Goal: Task Accomplishment & Management: Use online tool/utility

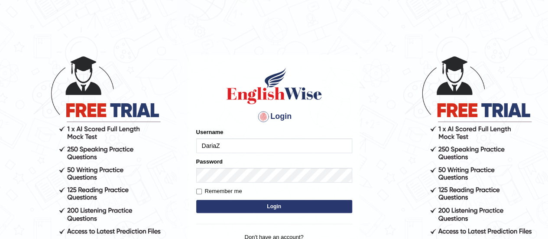
type input "DariaZ"
click at [237, 208] on button "Login" at bounding box center [274, 206] width 156 height 13
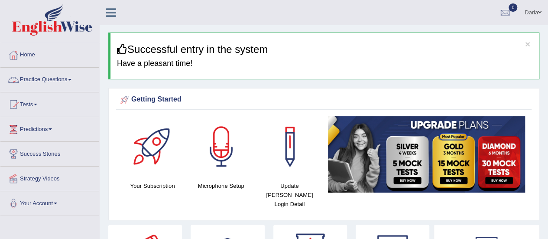
click at [62, 78] on link "Practice Questions" at bounding box center [49, 79] width 99 height 22
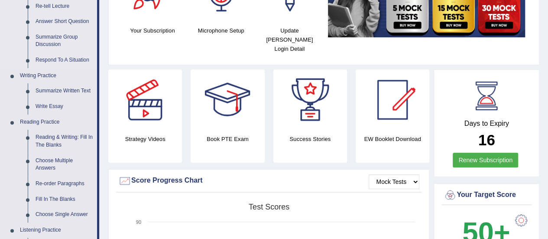
scroll to position [154, 0]
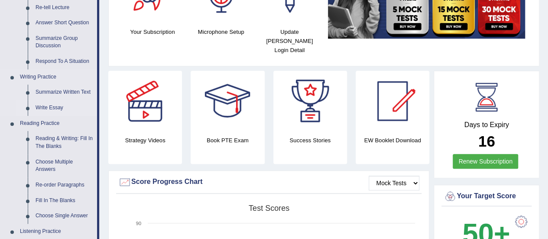
click at [55, 105] on link "Write Essay" at bounding box center [64, 108] width 65 height 16
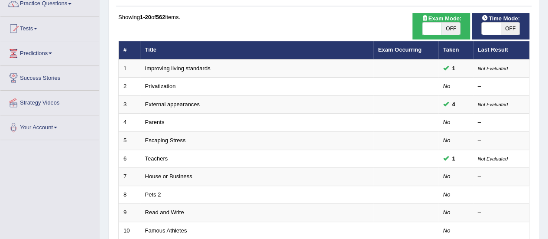
scroll to position [78, 0]
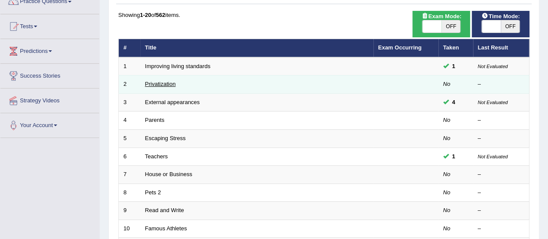
click at [168, 82] on link "Privatization" at bounding box center [160, 84] width 31 height 6
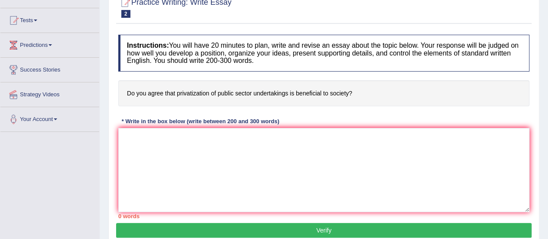
scroll to position [23, 0]
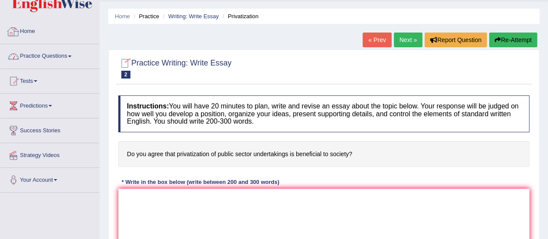
click at [21, 32] on link "Home" at bounding box center [49, 30] width 99 height 22
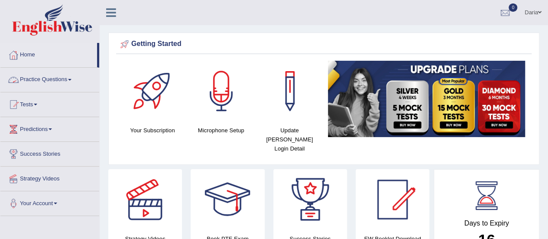
click at [53, 75] on link "Practice Questions" at bounding box center [49, 79] width 99 height 22
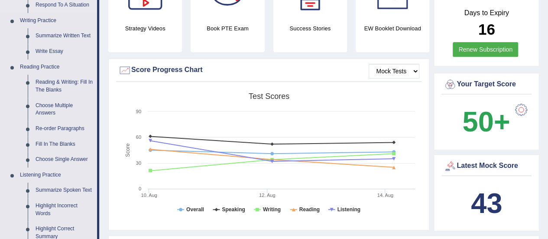
scroll to position [201, 0]
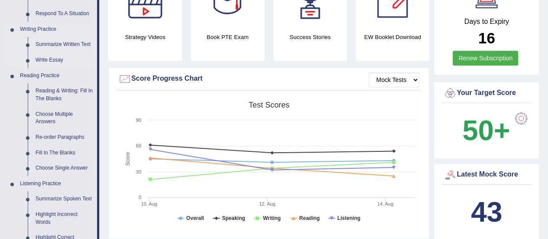
click at [51, 60] on link "Write Essay" at bounding box center [64, 60] width 65 height 16
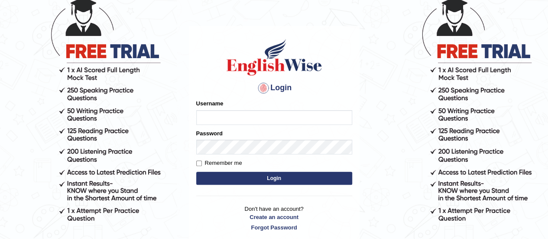
scroll to position [60, 0]
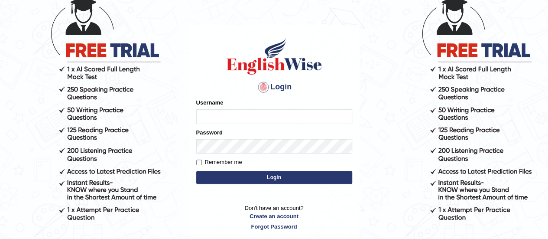
type input "DariaZ"
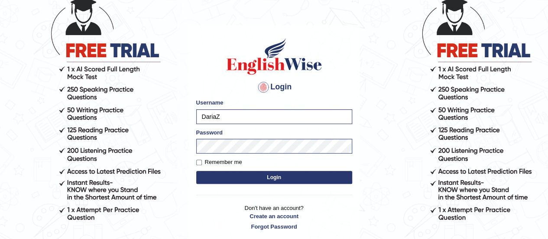
click at [248, 180] on button "Login" at bounding box center [274, 177] width 156 height 13
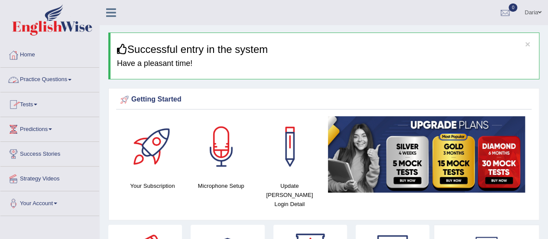
click at [49, 76] on link "Practice Questions" at bounding box center [49, 79] width 99 height 22
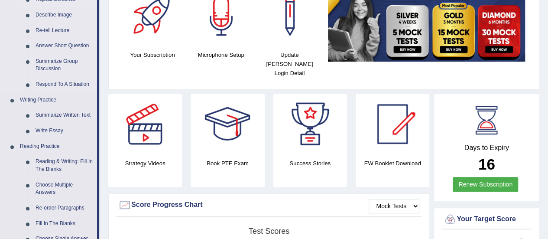
scroll to position [133, 0]
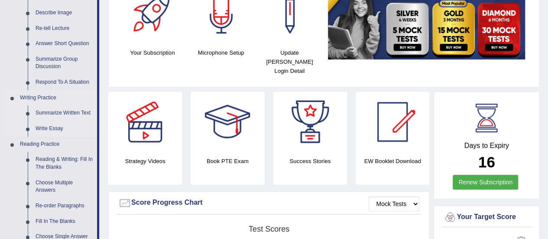
click at [51, 127] on link "Write Essay" at bounding box center [64, 129] width 65 height 16
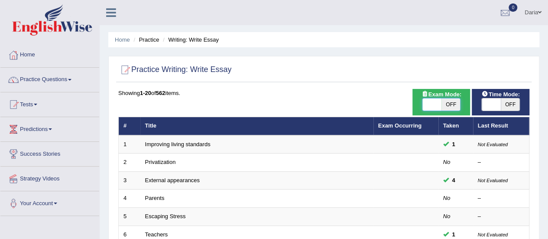
click at [431, 100] on span at bounding box center [431, 104] width 19 height 12
checkbox input "true"
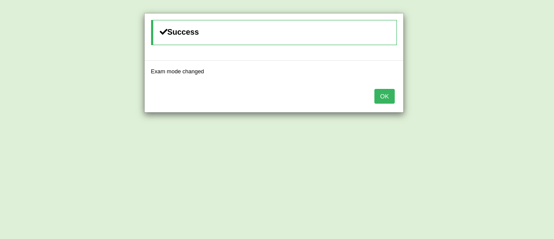
click at [392, 97] on button "OK" at bounding box center [385, 96] width 20 height 15
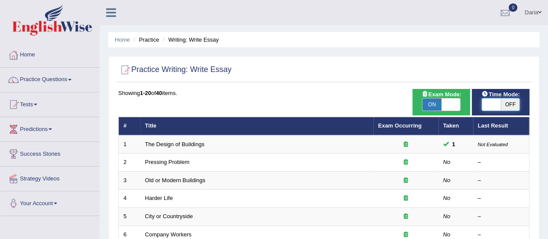
click at [494, 106] on span at bounding box center [491, 104] width 19 height 12
checkbox input "true"
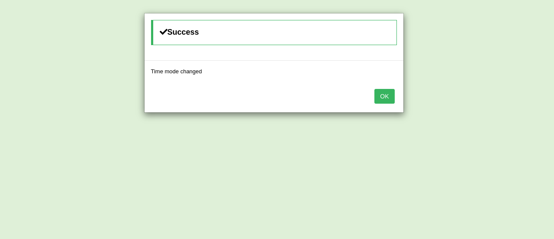
click at [382, 101] on button "OK" at bounding box center [385, 96] width 20 height 15
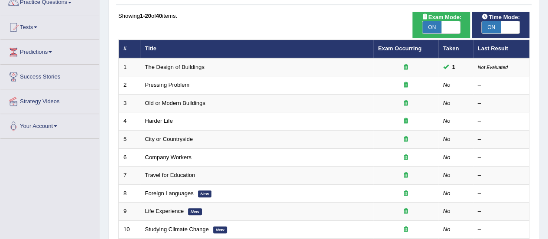
scroll to position [77, 0]
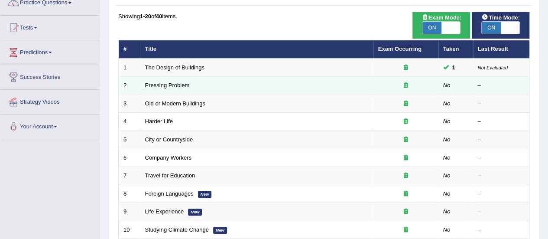
click at [183, 81] on td "Pressing Problem" at bounding box center [256, 86] width 233 height 18
click at [180, 84] on link "Pressing Problem" at bounding box center [167, 85] width 45 height 6
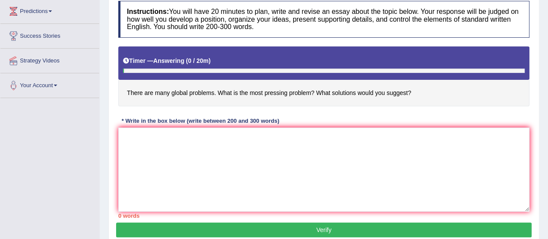
scroll to position [118, 0]
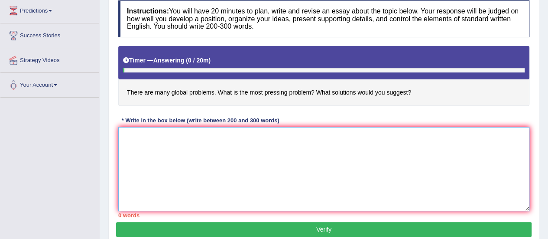
click at [158, 137] on textarea at bounding box center [323, 169] width 411 height 84
type textarea "Щ"
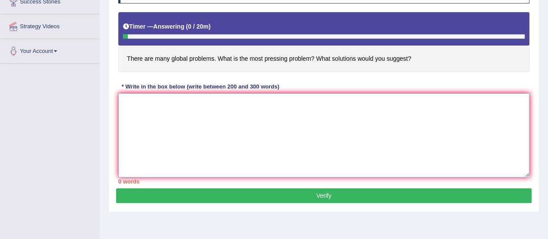
scroll to position [151, 0]
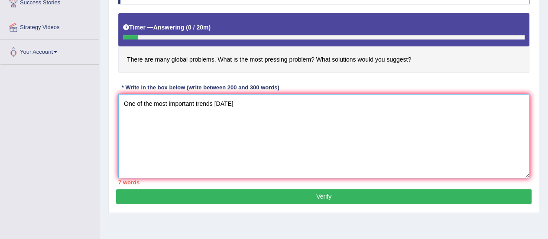
click at [214, 103] on textarea "One of the most important trends [DATE]" at bounding box center [323, 136] width 411 height 84
click at [245, 103] on textarea "One of the most important trends of [DATE]" at bounding box center [323, 136] width 411 height 84
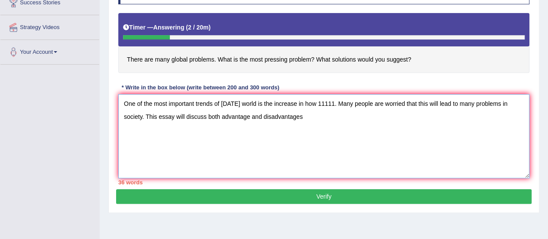
click at [248, 114] on textarea "One of the most important trends of today's world is the increase in how 11111.…" at bounding box center [323, 136] width 411 height 84
click at [309, 115] on textarea "One of the most important trends of today's world is the increase in how 11111.…" at bounding box center [323, 136] width 411 height 84
type textarea "One of the most important trends of today's world is the increase in how 11111.…"
click button "Verify" at bounding box center [323, 196] width 415 height 15
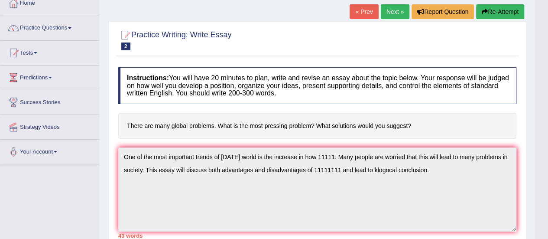
scroll to position [51, 0]
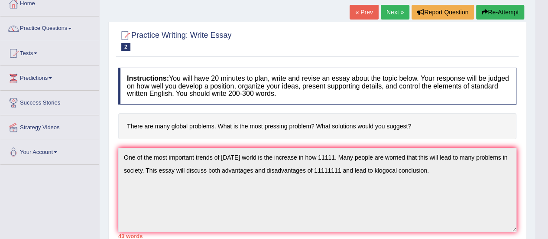
click at [482, 14] on icon "button" at bounding box center [485, 12] width 6 height 6
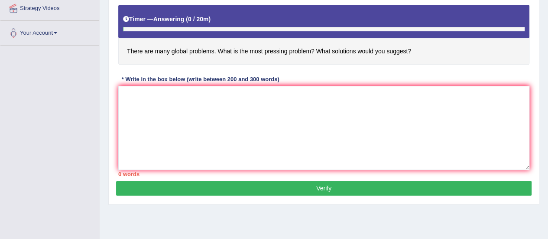
scroll to position [171, 0]
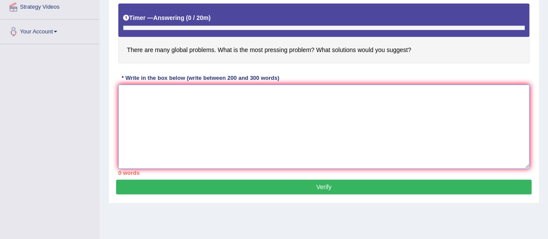
click at [223, 96] on textarea at bounding box center [323, 126] width 411 height 84
type textarea "o"
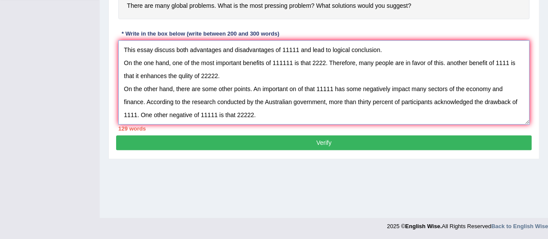
scroll to position [20, 0]
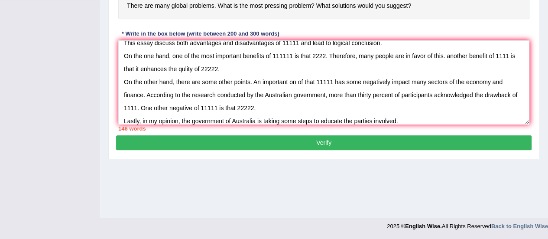
click at [527, 131] on div "146 words" at bounding box center [323, 128] width 411 height 8
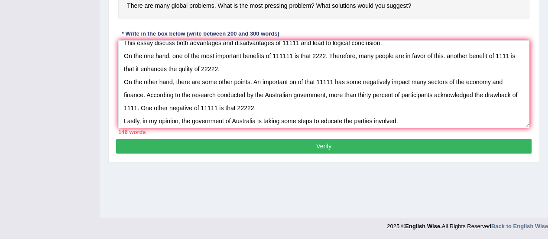
scroll to position [0, 0]
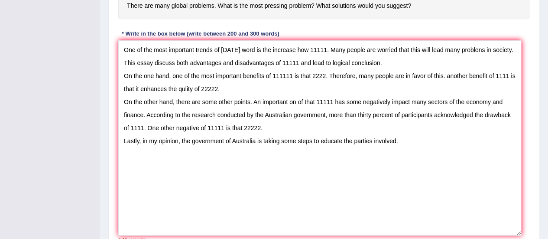
drag, startPoint x: 524, startPoint y: 121, endPoint x: 515, endPoint y: 231, distance: 110.8
click at [515, 231] on textarea "One of the most important trends of today's word is the increase how 11111. Man…" at bounding box center [319, 137] width 403 height 195
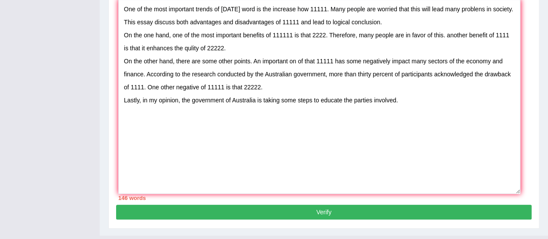
scroll to position [256, 0]
click at [407, 100] on textarea "One of the most important trends of today's word is the increase how 11111. Man…" at bounding box center [319, 97] width 402 height 194
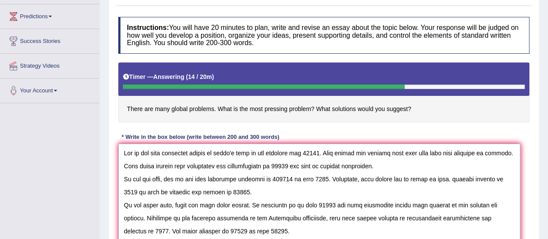
scroll to position [113, 0]
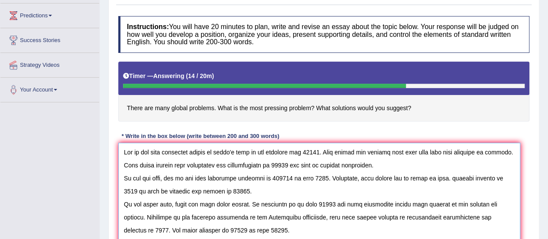
click at [310, 149] on textarea at bounding box center [319, 239] width 402 height 194
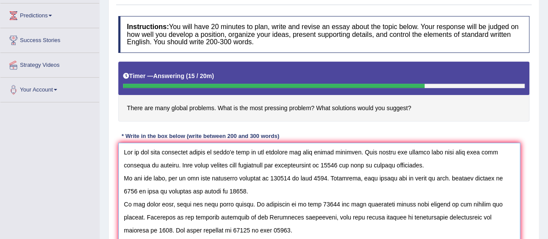
click at [323, 152] on textarea at bounding box center [319, 239] width 402 height 194
drag, startPoint x: 310, startPoint y: 151, endPoint x: 344, endPoint y: 150, distance: 33.8
click at [344, 150] on textarea at bounding box center [319, 239] width 402 height 194
drag, startPoint x: 351, startPoint y: 150, endPoint x: 319, endPoint y: 152, distance: 32.1
drag, startPoint x: 319, startPoint y: 152, endPoint x: 299, endPoint y: 162, distance: 22.3
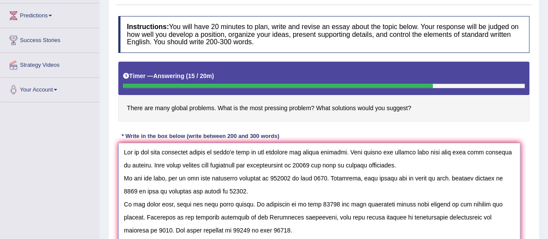
click at [299, 162] on textarea at bounding box center [319, 239] width 402 height 194
click at [350, 152] on textarea at bounding box center [319, 239] width 402 height 194
click at [352, 151] on textarea at bounding box center [319, 239] width 402 height 194
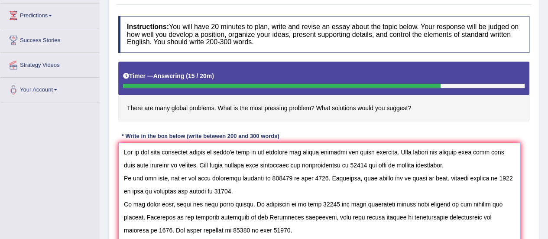
click at [309, 150] on textarea at bounding box center [319, 239] width 402 height 194
click at [423, 149] on textarea at bounding box center [319, 239] width 402 height 194
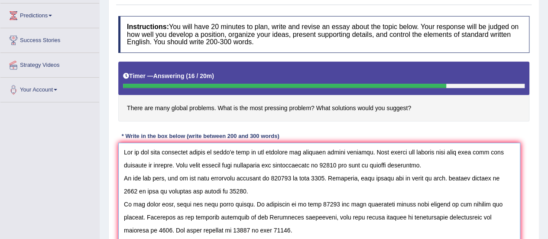
click at [332, 151] on textarea at bounding box center [319, 239] width 402 height 194
click at [308, 151] on textarea at bounding box center [319, 239] width 402 height 194
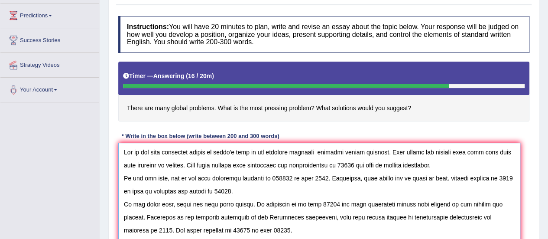
click at [307, 149] on textarea at bounding box center [319, 239] width 402 height 194
click at [323, 151] on textarea at bounding box center [319, 239] width 402 height 194
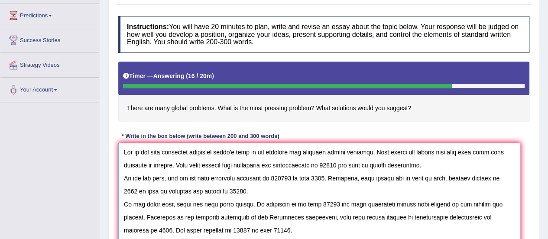
click at [332, 152] on textarea at bounding box center [319, 239] width 402 height 194
drag, startPoint x: 349, startPoint y: 151, endPoint x: 322, endPoint y: 151, distance: 27.3
drag, startPoint x: 322, startPoint y: 151, endPoint x: 310, endPoint y: 151, distance: 12.1
click at [310, 151] on textarea at bounding box center [319, 239] width 402 height 194
drag, startPoint x: 310, startPoint y: 151, endPoint x: 352, endPoint y: 152, distance: 42.4
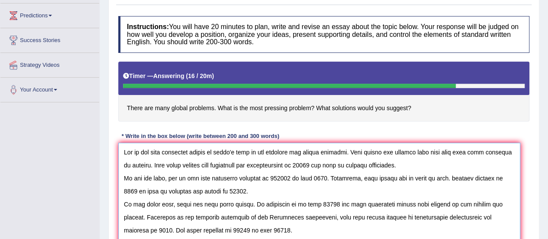
click at [352, 152] on textarea at bounding box center [319, 239] width 402 height 194
click at [324, 163] on textarea at bounding box center [319, 239] width 402 height 194
paste textarea "global proplems"
drag, startPoint x: 310, startPoint y: 162, endPoint x: 347, endPoint y: 163, distance: 37.7
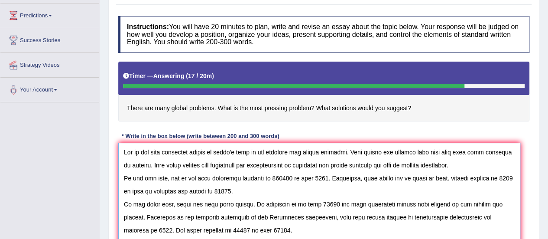
drag, startPoint x: 347, startPoint y: 163, endPoint x: 386, endPoint y: 162, distance: 38.6
click at [386, 162] on textarea at bounding box center [319, 239] width 402 height 194
click at [310, 162] on textarea at bounding box center [319, 239] width 402 height 194
click at [310, 163] on textarea at bounding box center [319, 239] width 402 height 194
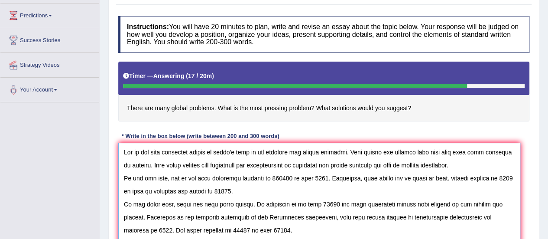
drag, startPoint x: 316, startPoint y: 162, endPoint x: 352, endPoint y: 163, distance: 36.0
drag, startPoint x: 352, startPoint y: 163, endPoint x: 385, endPoint y: 163, distance: 33.8
click at [385, 163] on textarea at bounding box center [319, 239] width 402 height 194
drag, startPoint x: 385, startPoint y: 163, endPoint x: 325, endPoint y: 164, distance: 60.2
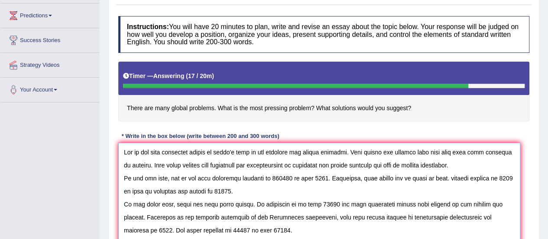
click at [325, 164] on textarea at bounding box center [319, 239] width 402 height 194
click at [273, 178] on textarea at bounding box center [319, 239] width 402 height 194
paste textarea "solutions for global proplems"
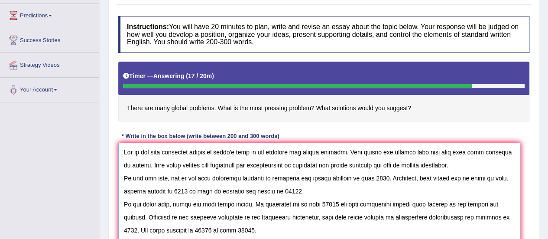
click at [173, 190] on textarea at bounding box center [319, 239] width 402 height 194
paste textarea "solutions for global proplems"
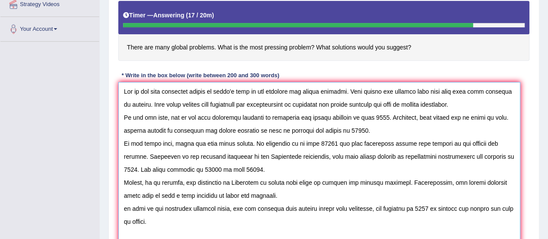
scroll to position [175, 0]
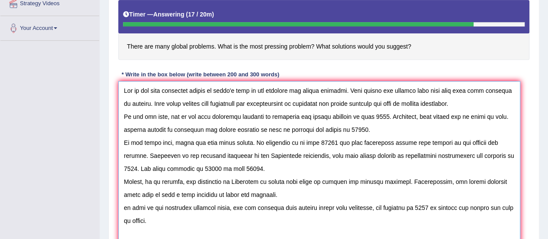
click at [318, 141] on textarea at bounding box center [319, 178] width 402 height 194
paste textarea "solutions for global proplems"
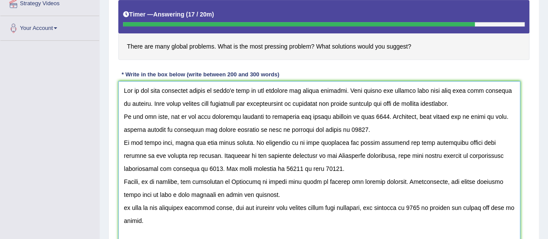
click at [209, 166] on textarea at bounding box center [319, 178] width 402 height 194
paste textarea "solutions for global proplems"
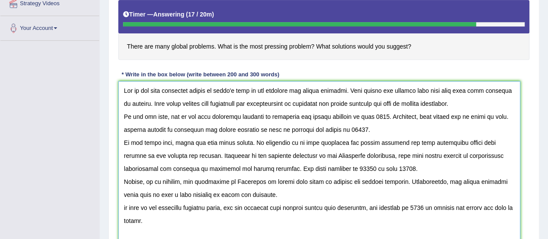
click at [349, 168] on textarea at bounding box center [319, 178] width 402 height 194
paste textarea "solutions for global proplems"
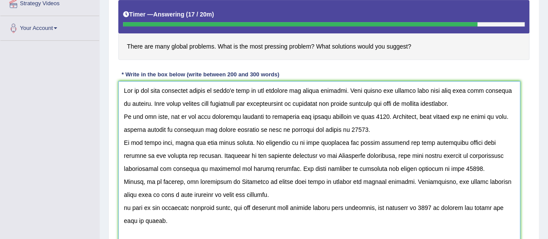
click at [424, 205] on textarea at bounding box center [319, 178] width 402 height 194
paste textarea "solutions for global proplems"
click at [368, 115] on textarea at bounding box center [319, 178] width 402 height 194
click at [369, 115] on textarea at bounding box center [319, 178] width 402 height 194
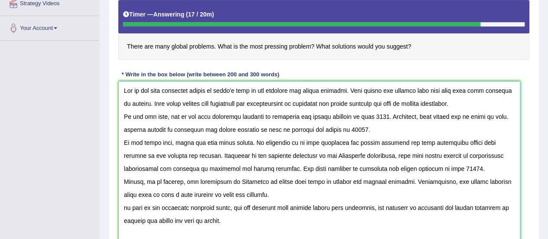
click at [369, 115] on textarea at bounding box center [319, 178] width 402 height 194
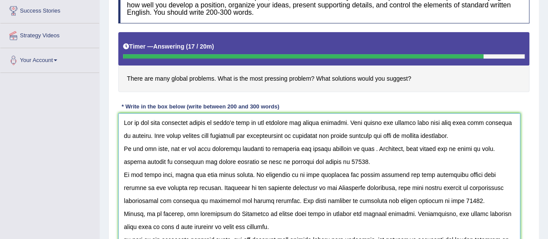
scroll to position [143, 0]
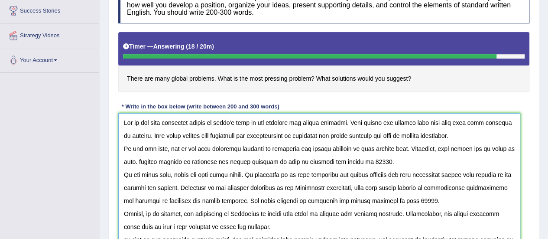
click at [137, 158] on textarea at bounding box center [319, 210] width 402 height 194
click at [350, 160] on textarea at bounding box center [319, 210] width 402 height 194
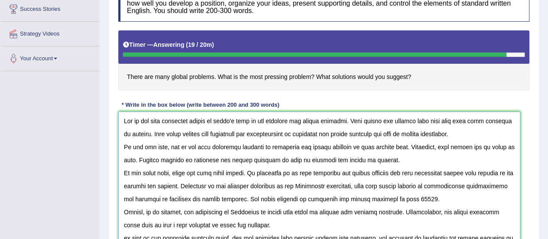
scroll to position [145, 0]
click at [448, 196] on textarea at bounding box center [319, 208] width 402 height 194
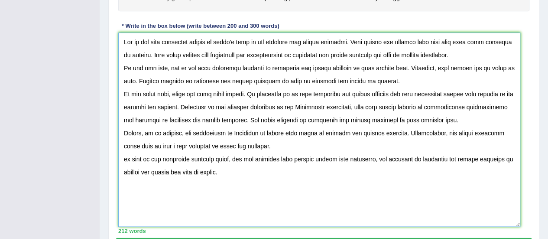
scroll to position [220, 0]
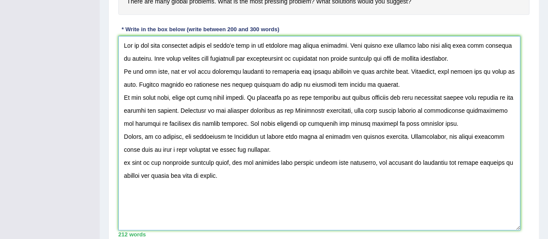
type textarea "One of the most important trends of today's word is the increase how global pro…"
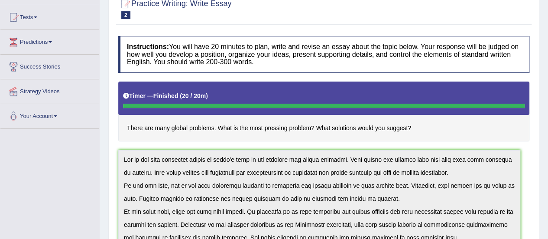
scroll to position [0, 0]
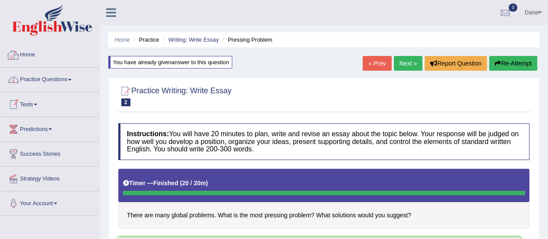
click at [27, 54] on link "Home" at bounding box center [49, 54] width 99 height 22
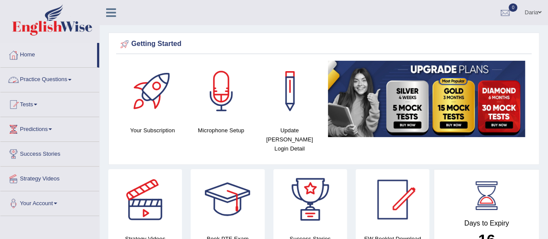
click at [32, 81] on link "Practice Questions" at bounding box center [49, 79] width 99 height 22
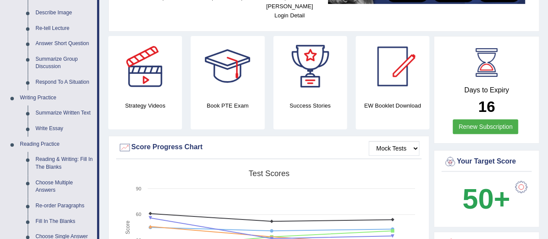
scroll to position [139, 0]
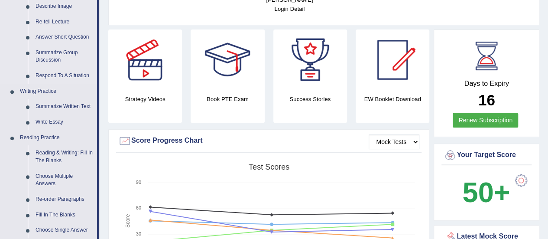
click at [39, 118] on link "Write Essay" at bounding box center [64, 122] width 65 height 16
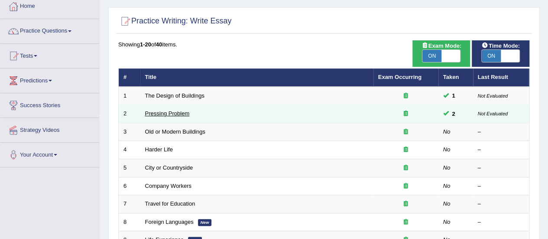
scroll to position [57, 0]
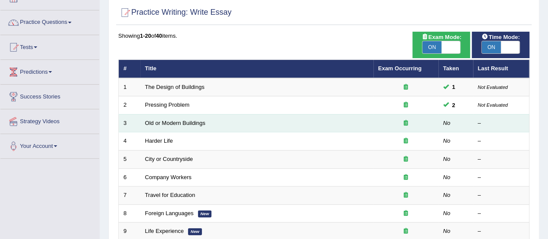
click at [170, 125] on td "Old or Modern Buildings" at bounding box center [256, 123] width 233 height 18
